Goal: Task Accomplishment & Management: Complete application form

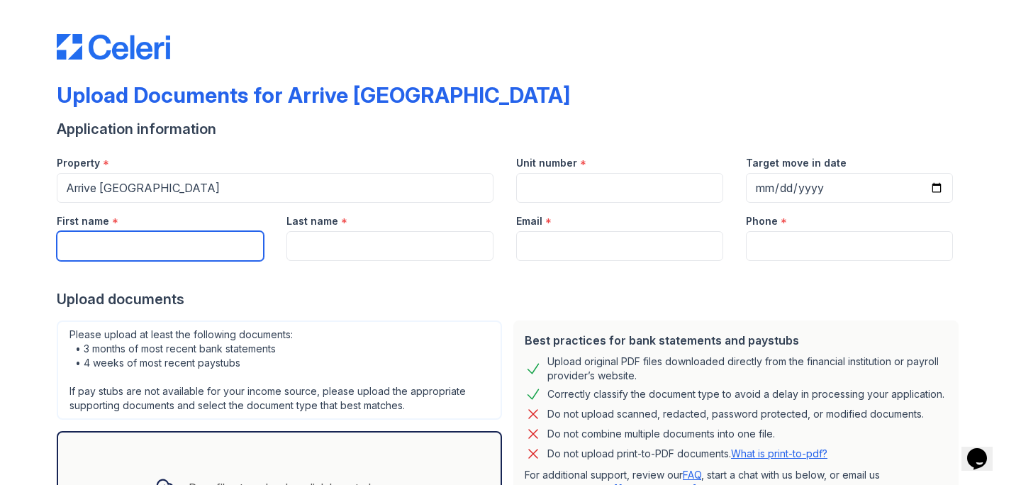
click at [178, 242] on input "First name" at bounding box center [160, 246] width 207 height 30
type input "Yasmeen"
type input "Ahmed"
type input "[EMAIL_ADDRESS][DOMAIN_NAME]"
type input "15089810400"
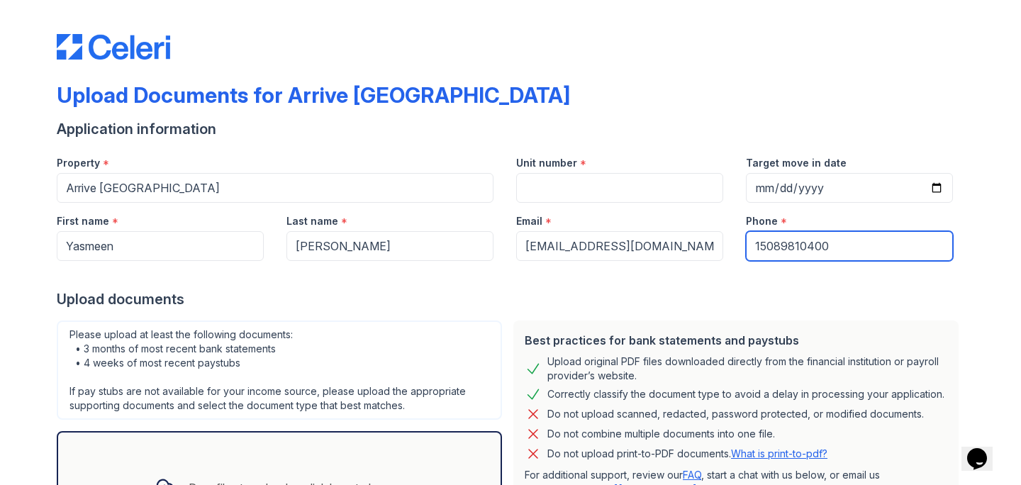
drag, startPoint x: 841, startPoint y: 250, endPoint x: 716, endPoint y: 242, distance: 125.0
click at [716, 242] on div "First name * Yasmeen Last name * Ahmed Email * yasmeen.sultana6@gmail.com Phone…" at bounding box center [504, 232] width 919 height 58
type input "7743461214"
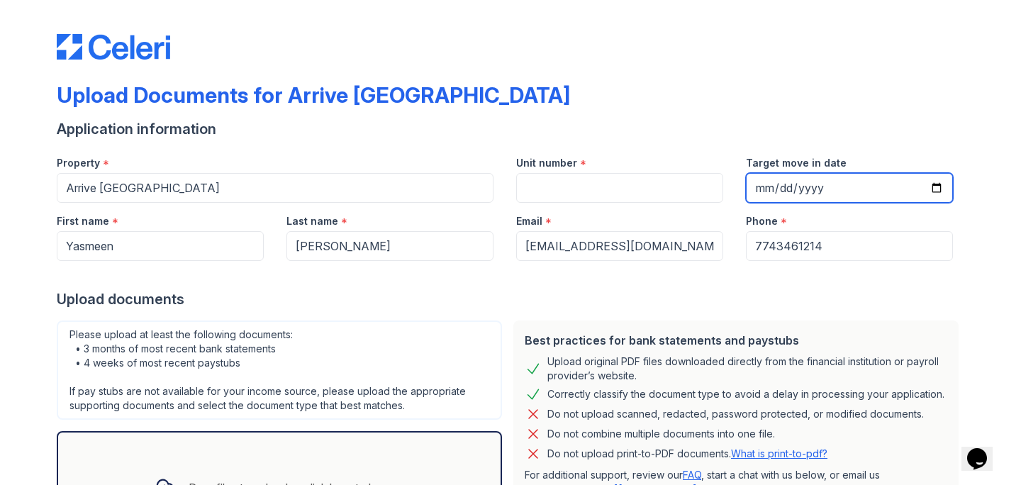
click at [939, 189] on input "Target move in date" at bounding box center [849, 188] width 207 height 30
type input "2025-09-04"
click at [912, 74] on div "Upload Documents for Arrive Westborough Application information Property * Arri…" at bounding box center [510, 308] width 907 height 604
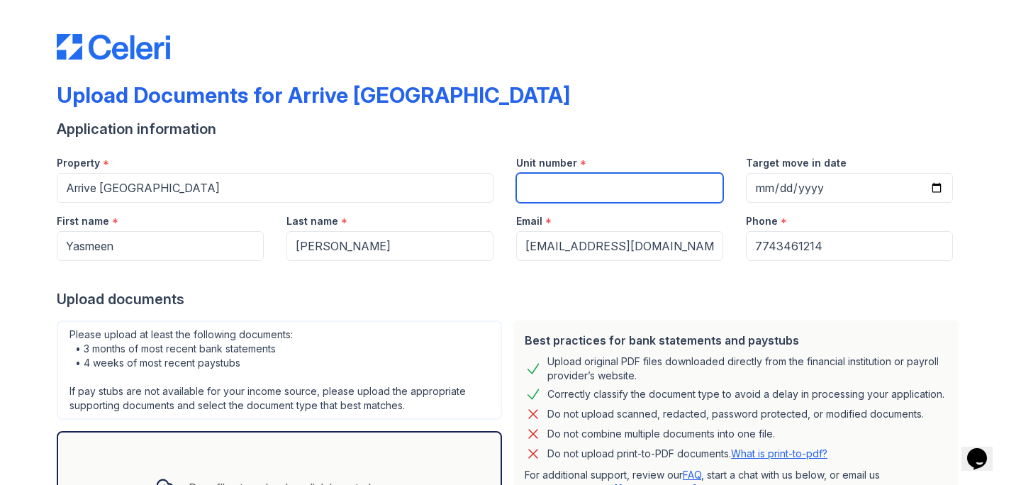
click at [563, 184] on input "Unit number" at bounding box center [619, 188] width 207 height 30
type input "114"
click at [720, 93] on div "Upload Documents for Arrive Westborough" at bounding box center [510, 100] width 907 height 37
click at [582, 191] on input "114" at bounding box center [619, 188] width 207 height 30
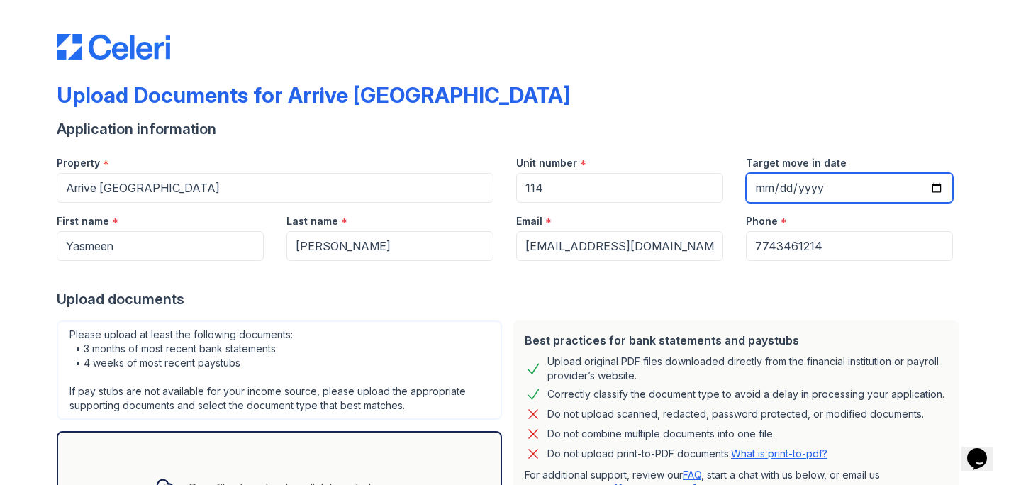
click at [939, 189] on input "2025-09-04" at bounding box center [849, 188] width 207 height 30
click at [846, 286] on div at bounding box center [510, 275] width 907 height 28
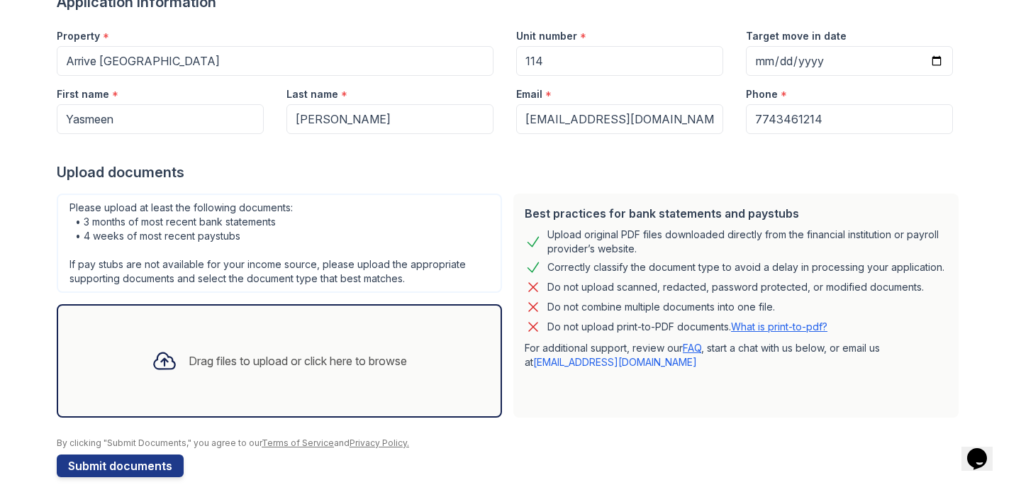
scroll to position [147, 0]
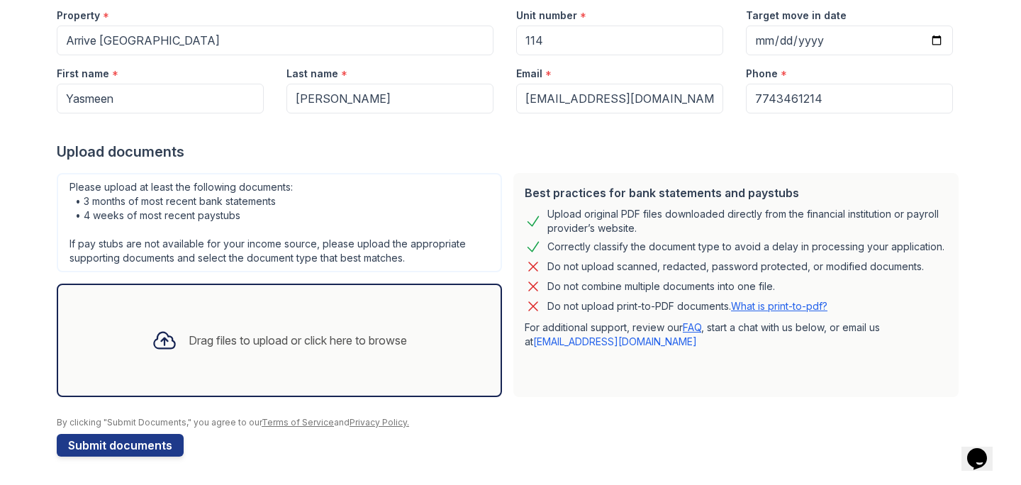
click at [309, 337] on div "Drag files to upload or click here to browse" at bounding box center [298, 340] width 218 height 17
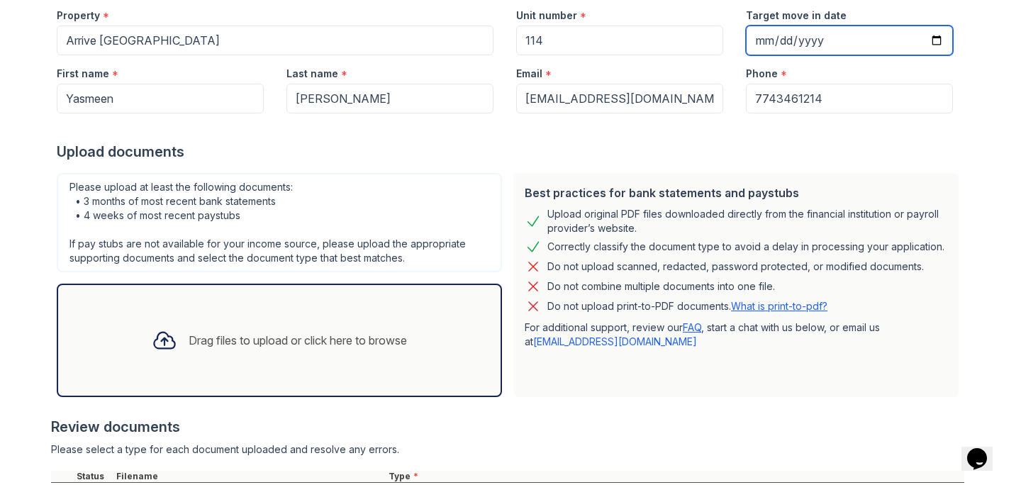
click at [933, 39] on input "2025-09-11" at bounding box center [849, 41] width 207 height 30
type input "2025-09-04"
click at [931, 43] on input "2025-09-04" at bounding box center [849, 41] width 207 height 30
click at [642, 142] on div "Upload documents" at bounding box center [510, 152] width 907 height 20
click at [938, 40] on input "2025-09-04" at bounding box center [849, 41] width 207 height 30
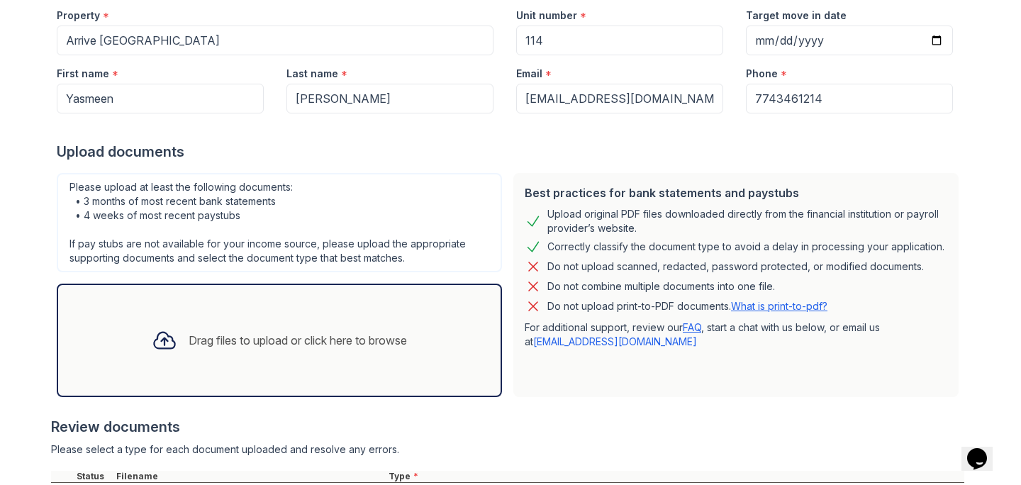
click at [1010, 126] on div "Upload Documents for Arrive Westborough Application information Property * Arri…" at bounding box center [510, 95] width 1021 height 485
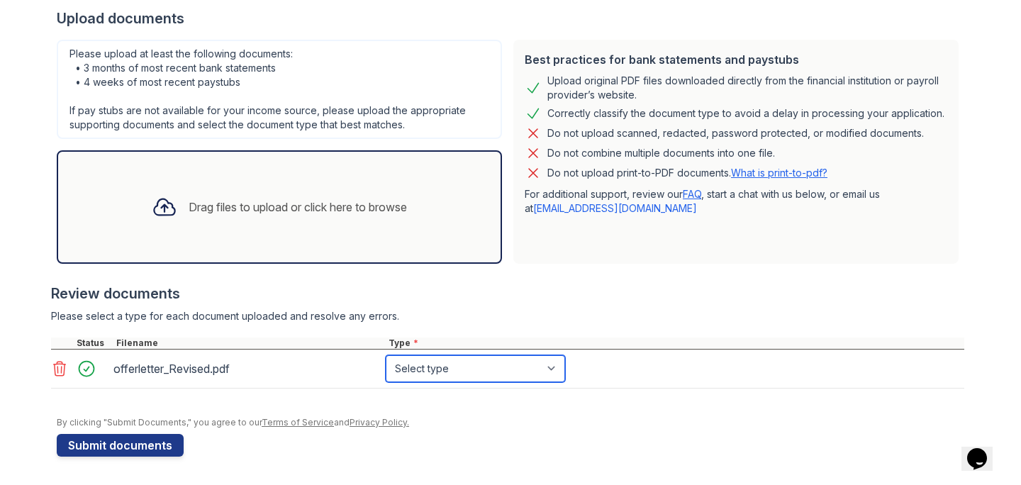
click at [553, 369] on select "Select type Paystub Bank Statement Offer Letter Tax Documents Benefit Award Let…" at bounding box center [475, 368] width 179 height 27
select select "offer_letter"
click at [508, 408] on div at bounding box center [510, 410] width 907 height 14
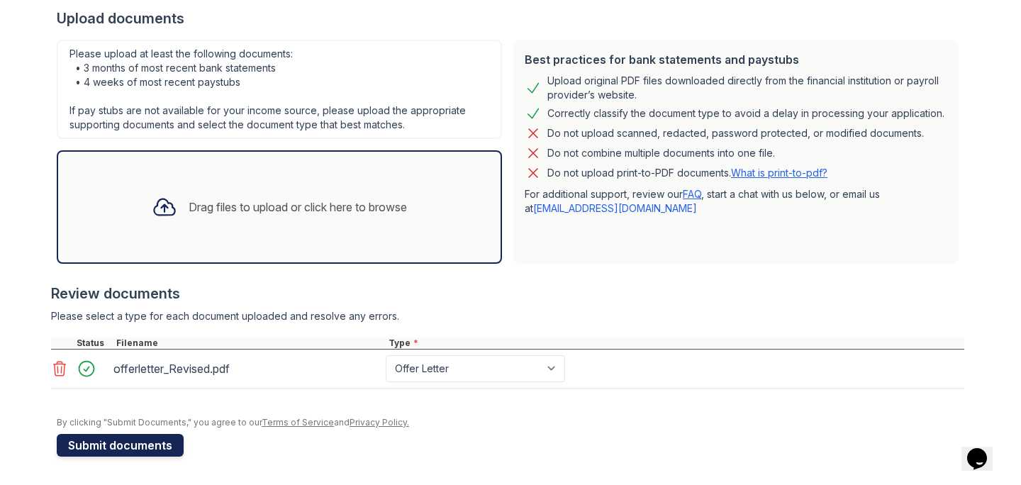
click at [131, 447] on button "Submit documents" at bounding box center [120, 445] width 127 height 23
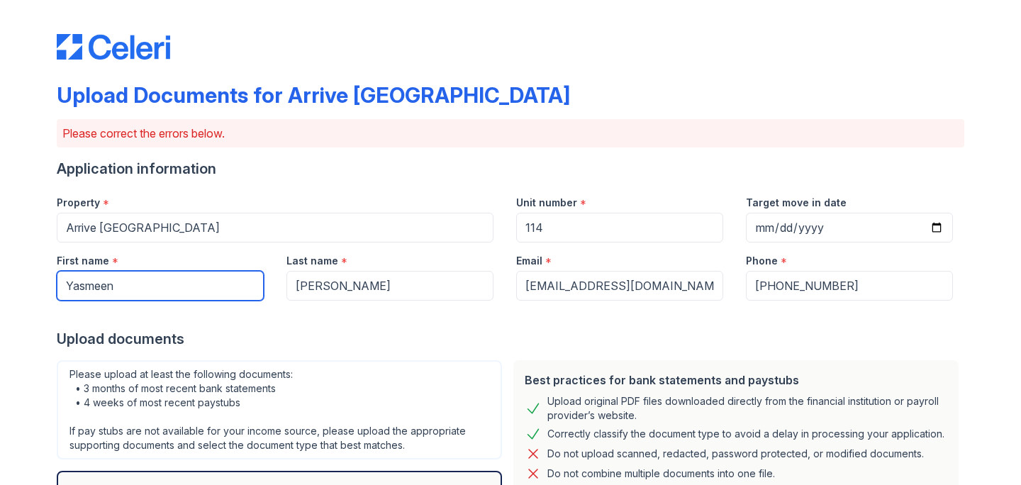
click at [138, 288] on input "Yasmeen" at bounding box center [160, 286] width 207 height 30
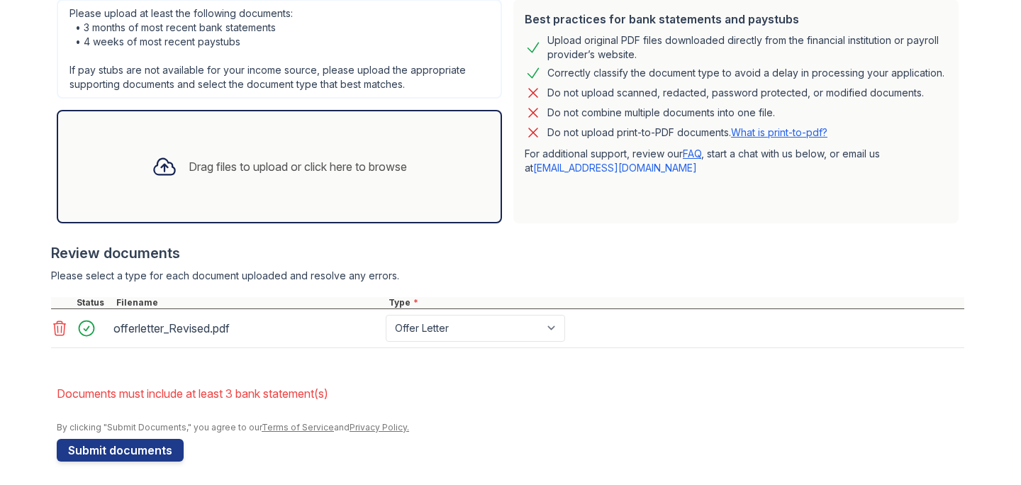
scroll to position [366, 0]
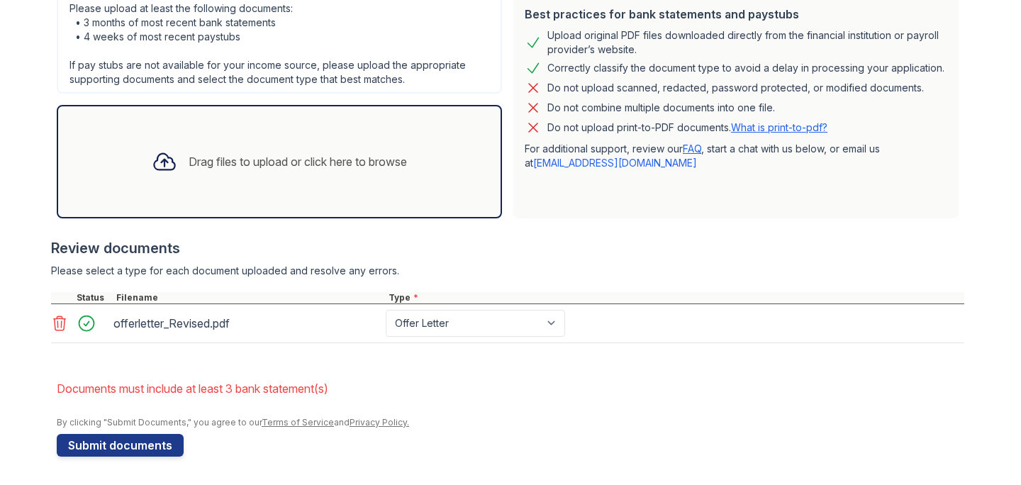
type input "Yasmeen Sultana"
click at [554, 323] on select "Paystub Bank Statement Offer Letter Tax Documents Benefit Award Letter Investme…" at bounding box center [475, 323] width 179 height 27
click at [623, 264] on div "Please select a type for each document uploaded and resolve any errors." at bounding box center [507, 271] width 913 height 14
drag, startPoint x: 52, startPoint y: 386, endPoint x: 354, endPoint y: 393, distance: 302.1
click at [354, 393] on div "Upload Documents for Arrive Westborough Please correct the errors below. Applic…" at bounding box center [510, 59] width 975 height 851
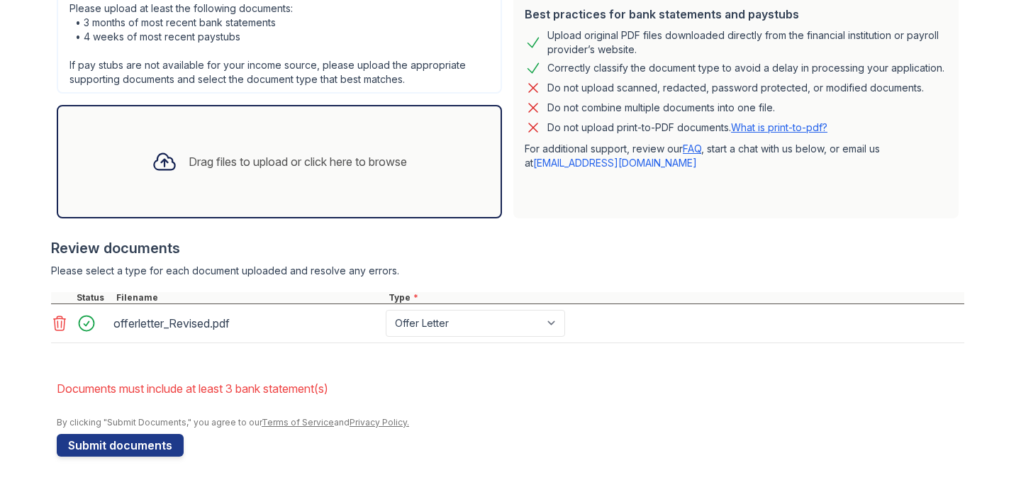
click at [359, 359] on form "Application information Property * Arrive Westborough Unit number * 114 Target …" at bounding box center [510, 125] width 907 height 664
click at [132, 449] on button "Submit documents" at bounding box center [120, 445] width 127 height 23
drag, startPoint x: 96, startPoint y: 391, endPoint x: 279, endPoint y: 392, distance: 182.9
click at [279, 392] on li "Documents must include at least 3 bank statement(s)" at bounding box center [510, 388] width 907 height 28
click at [451, 375] on li "Documents must include at least 3 bank statement(s)" at bounding box center [510, 388] width 907 height 28
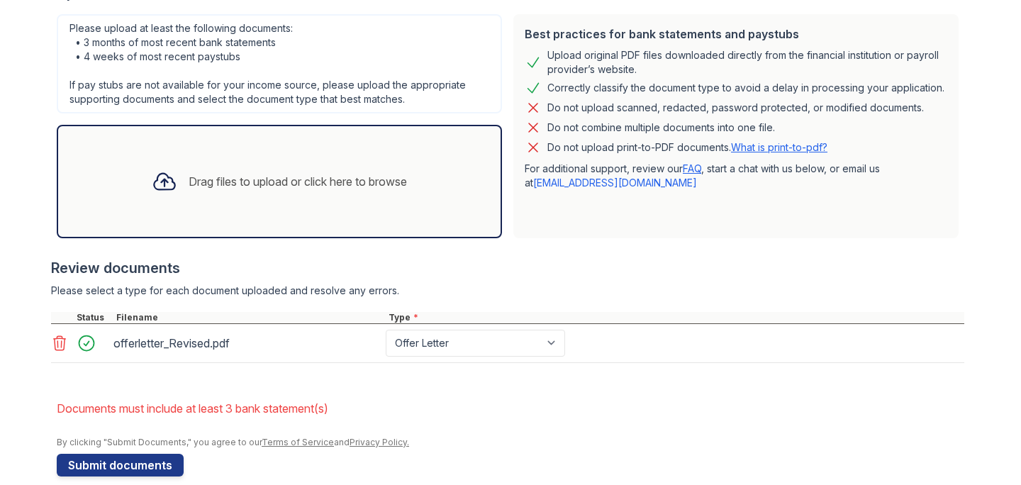
scroll to position [337, 0]
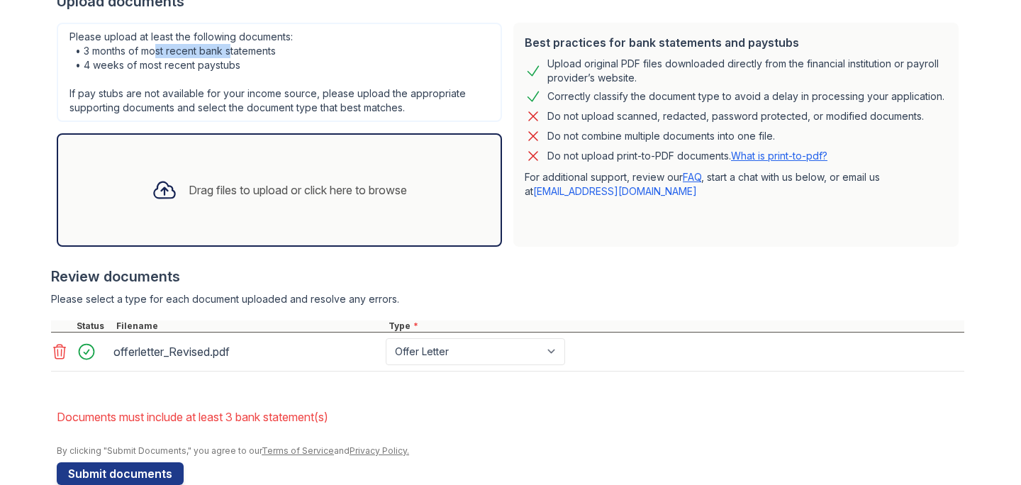
drag, startPoint x: 158, startPoint y: 54, endPoint x: 230, endPoint y: 44, distance: 73.0
click at [230, 44] on div "Please upload at least the following documents: • 3 months of most recent bank …" at bounding box center [279, 72] width 445 height 99
click at [318, 72] on div "Please upload at least the following documents: • 3 months of most recent bank …" at bounding box center [279, 72] width 445 height 99
click at [190, 183] on div "Drag files to upload or click here to browse" at bounding box center [298, 189] width 218 height 17
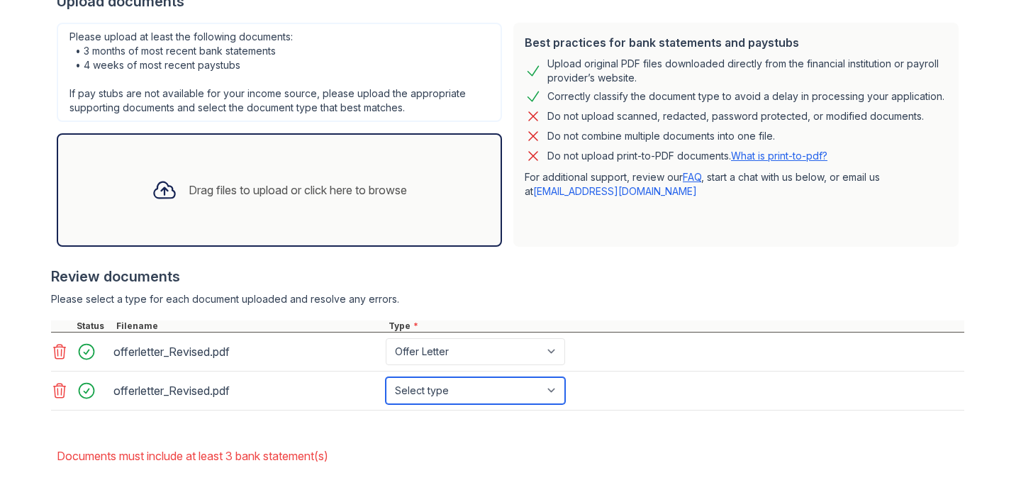
click at [552, 387] on select "Select type Paystub Bank Statement Offer Letter Tax Documents Benefit Award Let…" at bounding box center [475, 390] width 179 height 27
select select "bank_statement"
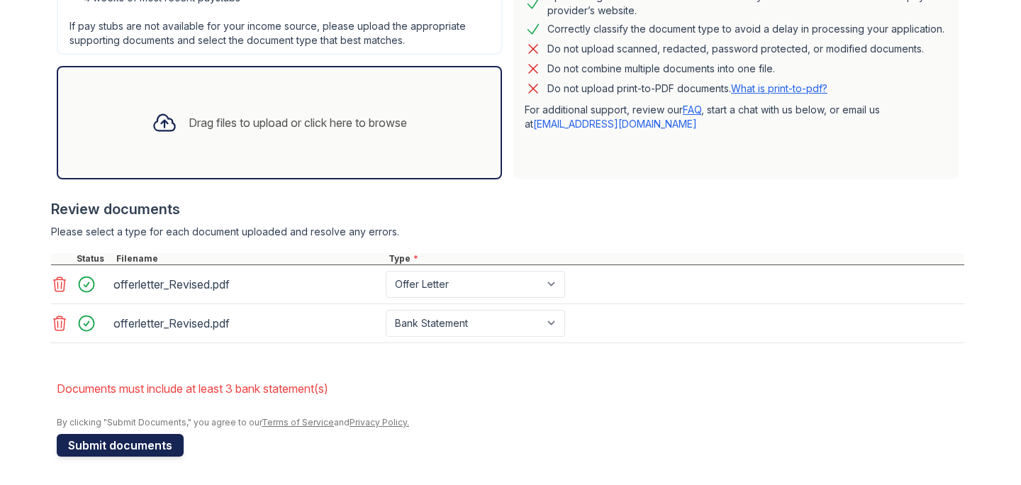
click at [123, 446] on button "Submit documents" at bounding box center [120, 445] width 127 height 23
drag, startPoint x: 235, startPoint y: 391, endPoint x: 346, endPoint y: 388, distance: 111.3
click at [346, 388] on li "Documents must include at least 3 bank statement(s)" at bounding box center [510, 388] width 907 height 28
click at [429, 376] on li "Documents must include at least 3 bank statement(s)" at bounding box center [510, 388] width 907 height 28
click at [189, 130] on div "Drag files to upload or click here to browse" at bounding box center [298, 122] width 218 height 17
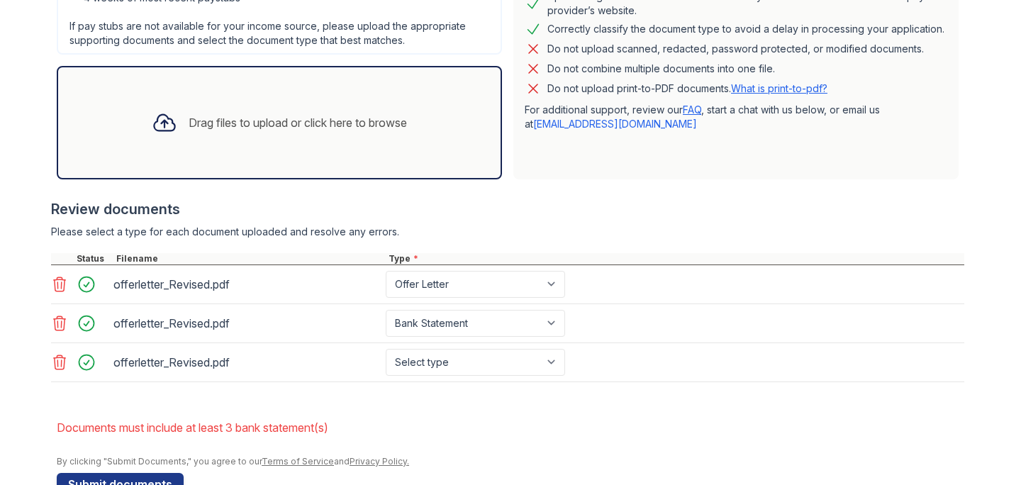
click at [226, 126] on div "Drag files to upload or click here to browse" at bounding box center [298, 122] width 218 height 17
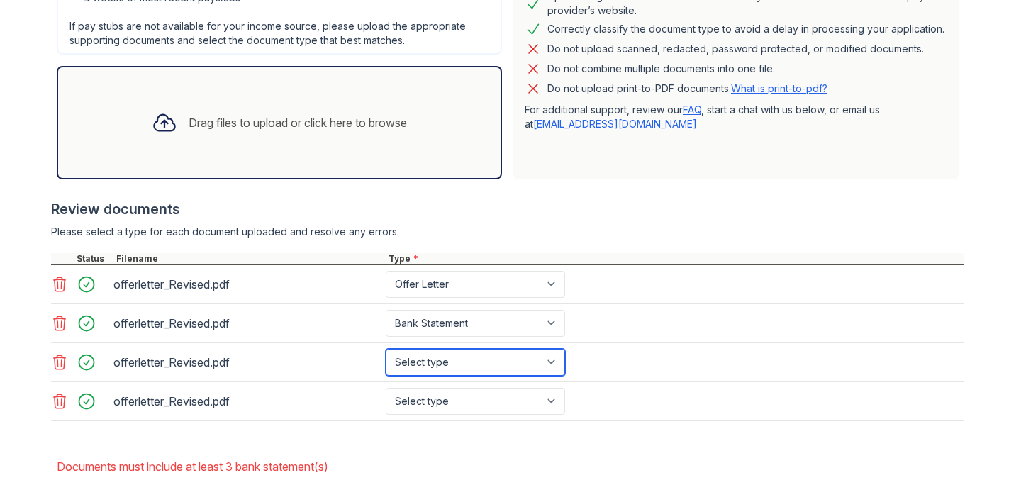
click at [551, 362] on select "Select type Paystub Bank Statement Offer Letter Tax Documents Benefit Award Let…" at bounding box center [475, 362] width 179 height 27
select select "bank_statement"
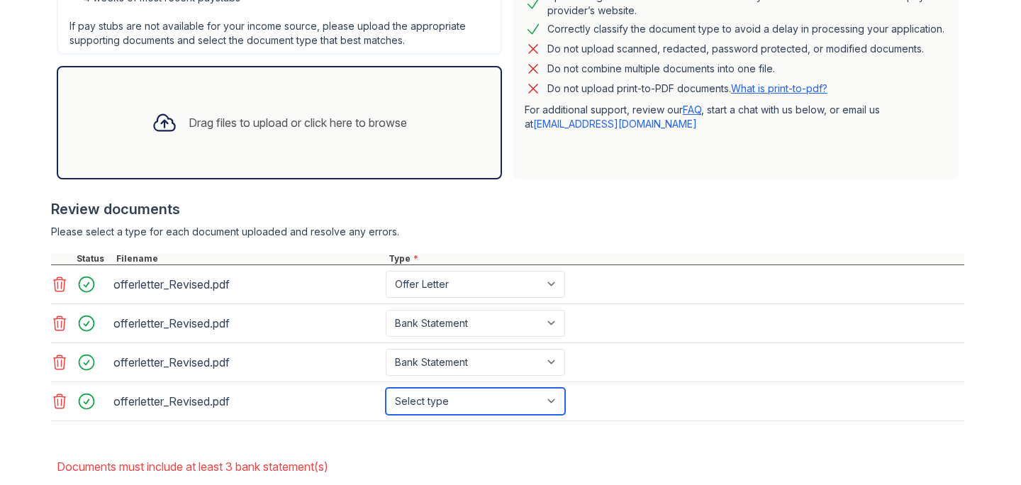
click at [559, 399] on select "Select type Paystub Bank Statement Offer Letter Tax Documents Benefit Award Let…" at bounding box center [475, 401] width 179 height 27
select select "bank_statement"
click at [643, 431] on div at bounding box center [507, 428] width 913 height 14
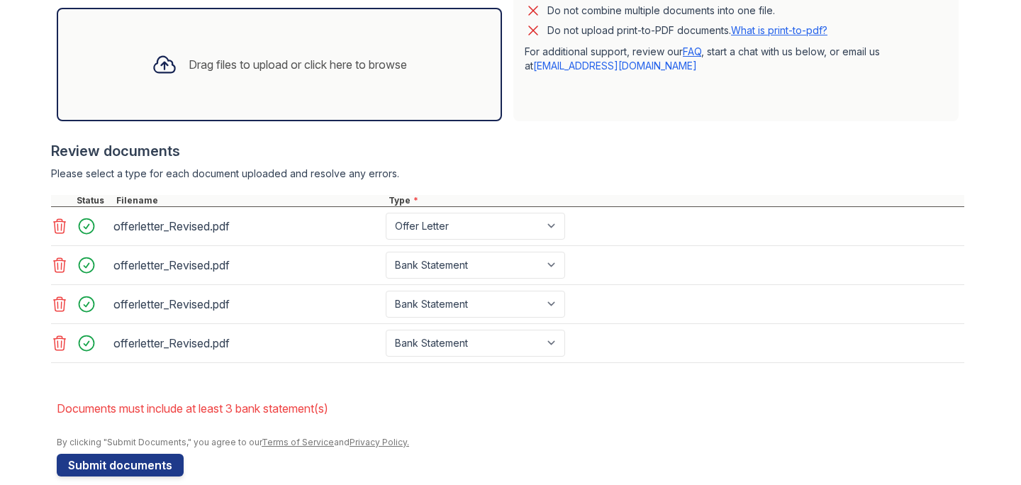
scroll to position [483, 0]
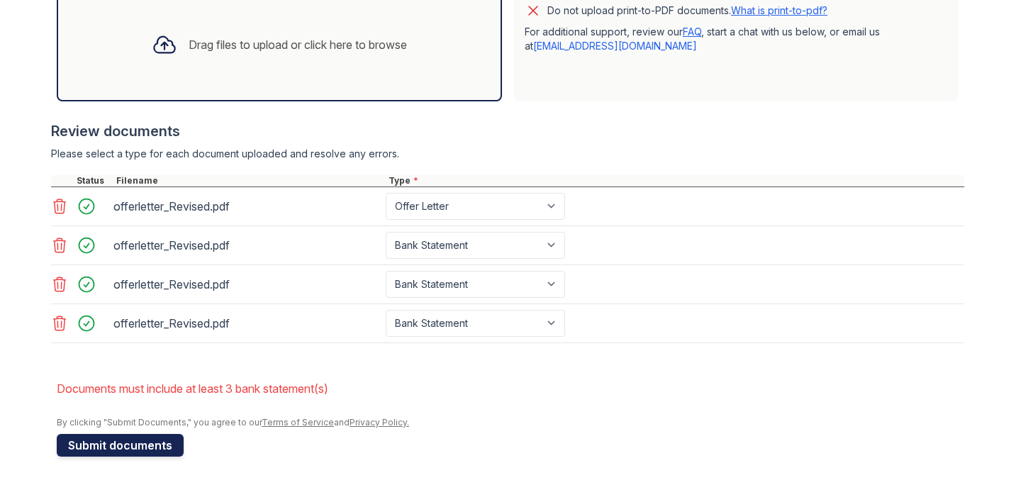
click at [124, 446] on button "Submit documents" at bounding box center [120, 445] width 127 height 23
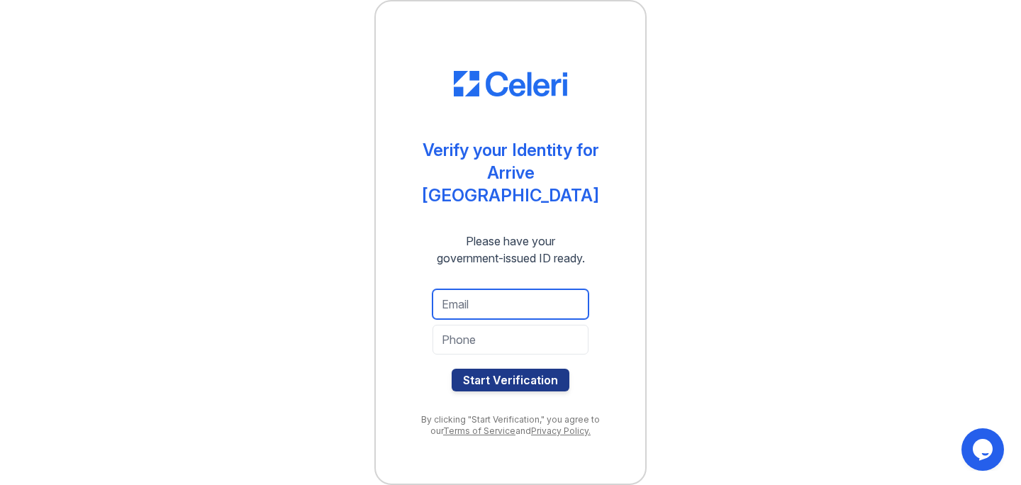
click at [507, 300] on input "email" at bounding box center [510, 304] width 156 height 30
type input "[EMAIL_ADDRESS][DOMAIN_NAME]"
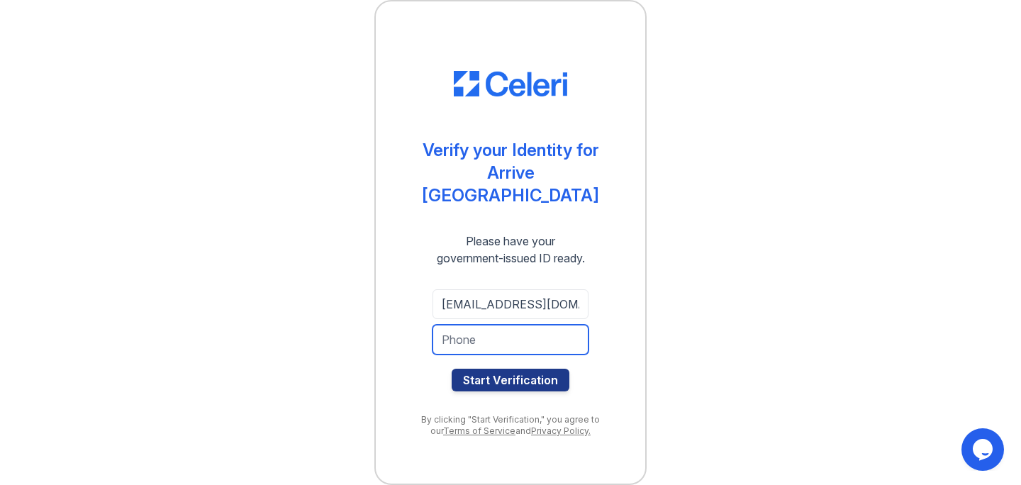
click at [511, 328] on input "tel" at bounding box center [510, 340] width 156 height 30
type input "7743461214"
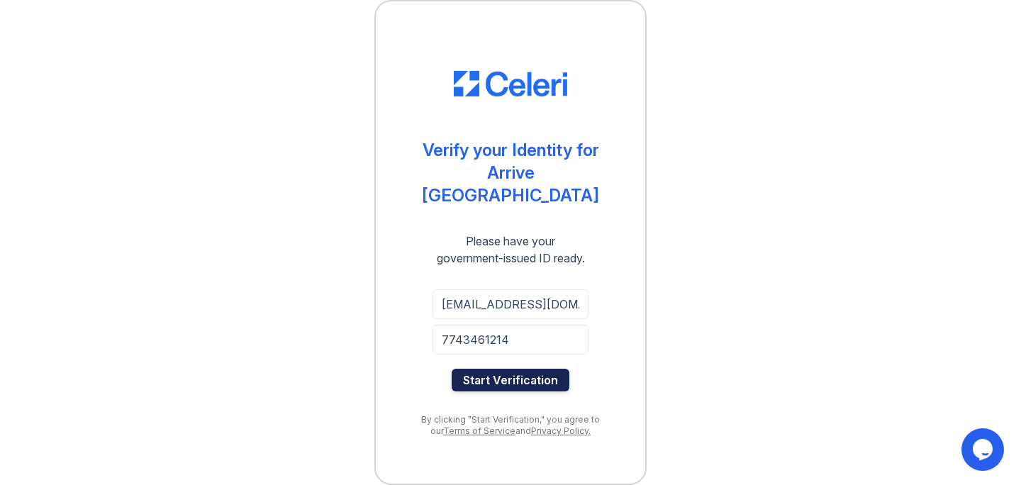
click at [510, 369] on button "Start Verification" at bounding box center [511, 380] width 118 height 23
